Goal: Task Accomplishment & Management: Manage account settings

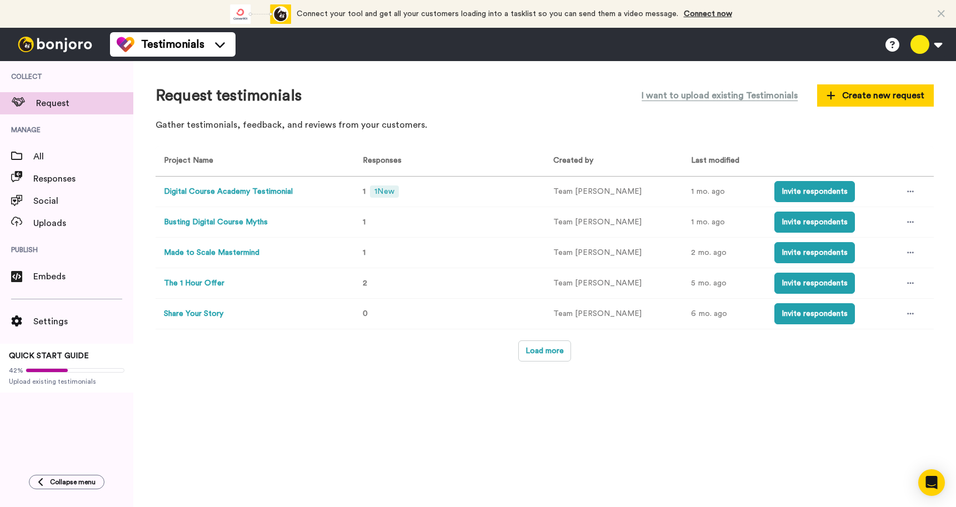
click at [226, 187] on button "Digital Course Academy Testimonial" at bounding box center [228, 192] width 129 height 12
click at [237, 250] on button "Made to Scale Mastermind" at bounding box center [212, 253] width 96 height 12
